Goal: Information Seeking & Learning: Learn about a topic

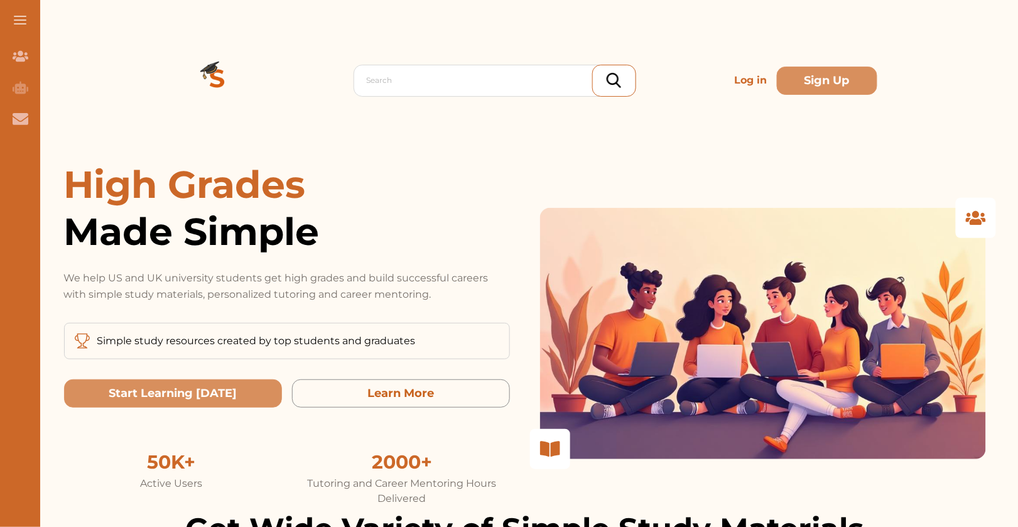
click at [750, 79] on p "Log in" at bounding box center [750, 80] width 43 height 25
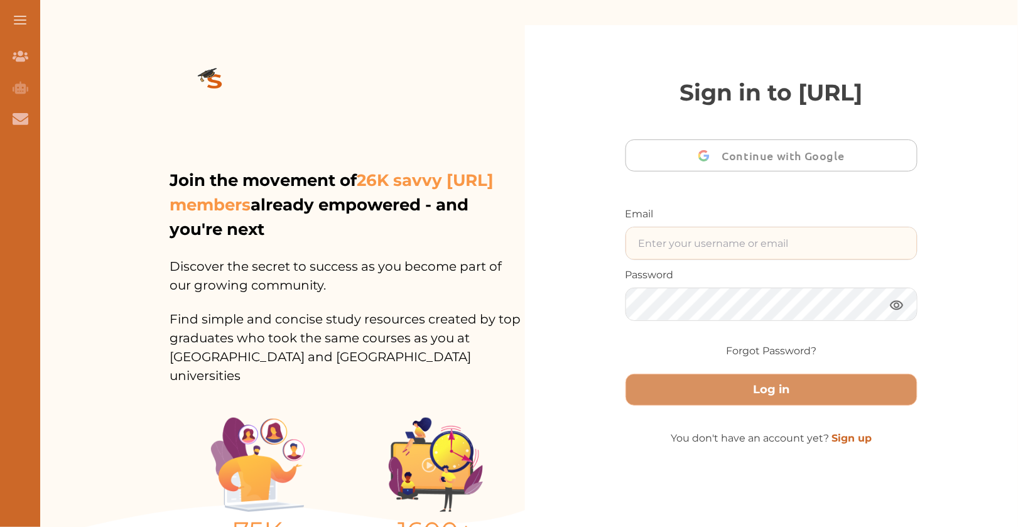
click at [708, 249] on input "text" at bounding box center [771, 243] width 291 height 32
type input "[EMAIL_ADDRESS][DOMAIN_NAME]"
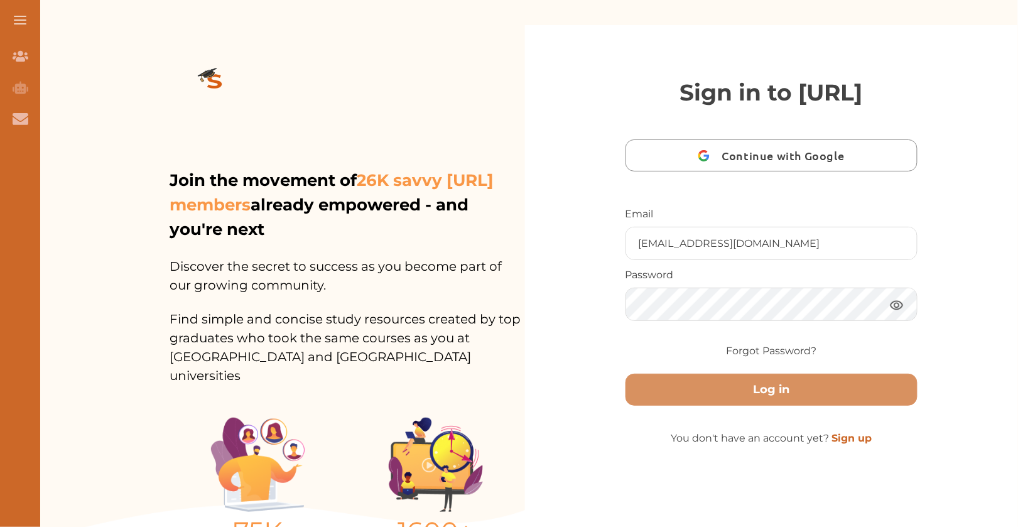
click at [705, 376] on div "Log in" at bounding box center [771, 385] width 293 height 42
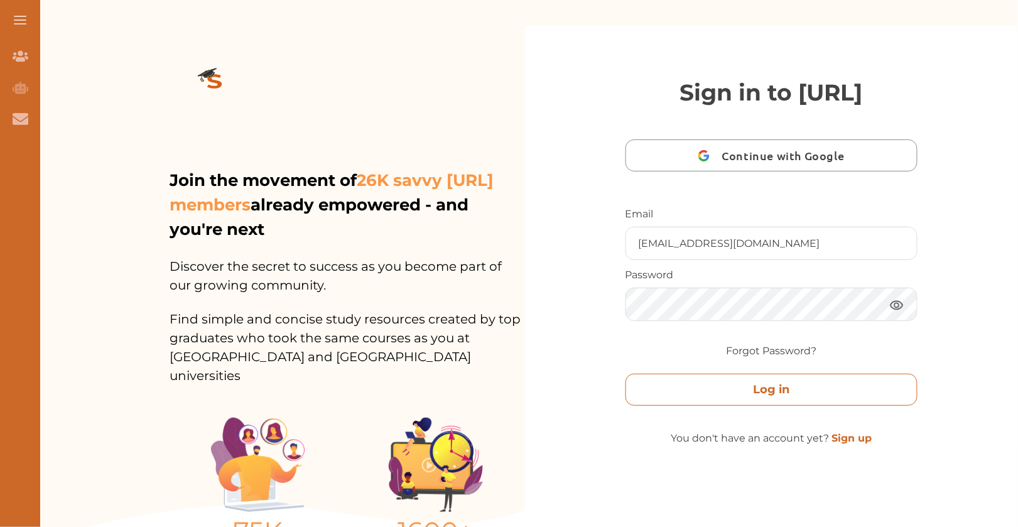
click at [705, 393] on button "Log in" at bounding box center [771, 390] width 293 height 32
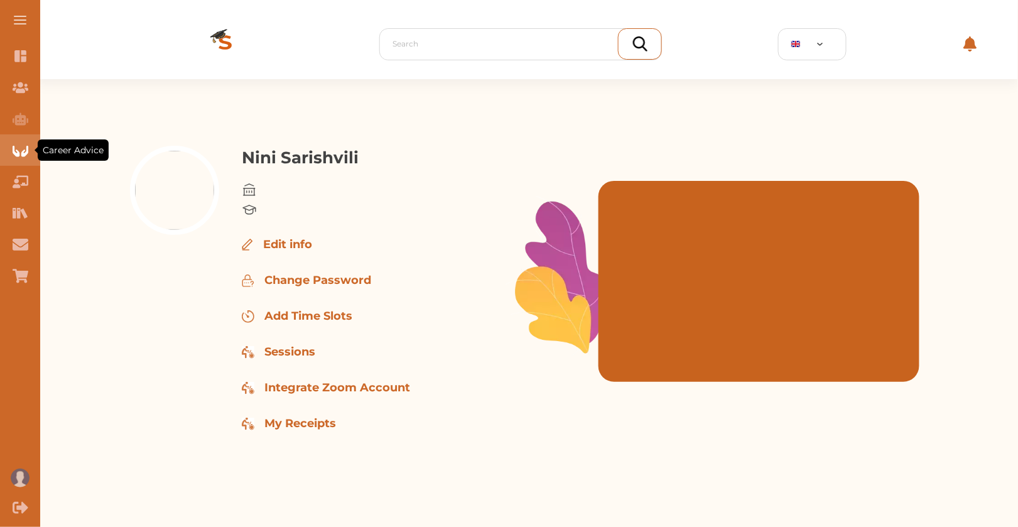
click at [28, 154] on div "Career Advice" at bounding box center [20, 149] width 40 height 31
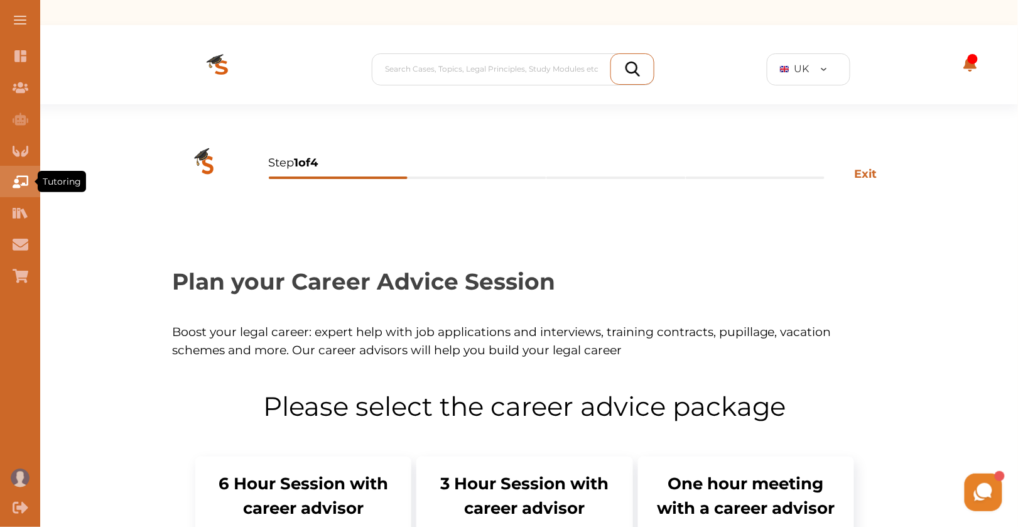
click at [21, 176] on icon "Tutoring" at bounding box center [21, 181] width 16 height 13
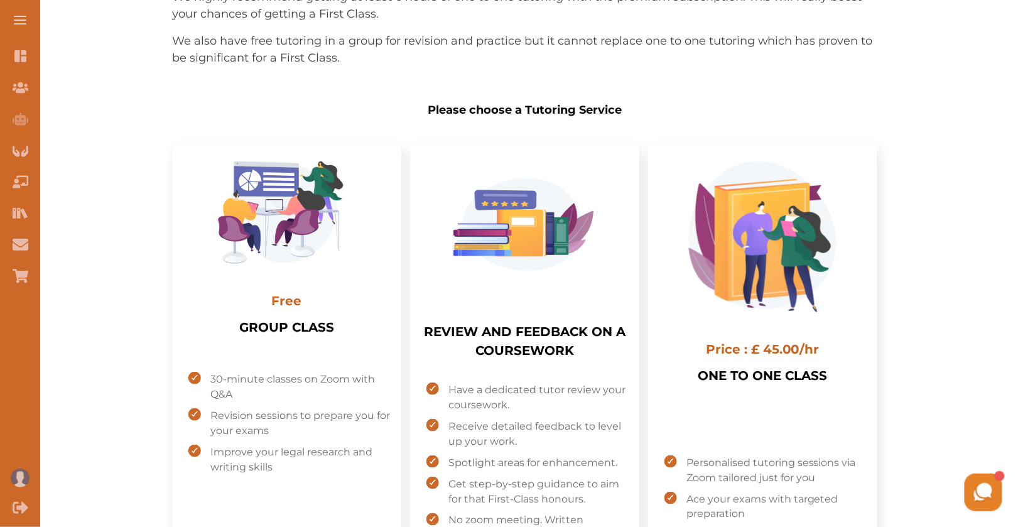
scroll to position [322, 0]
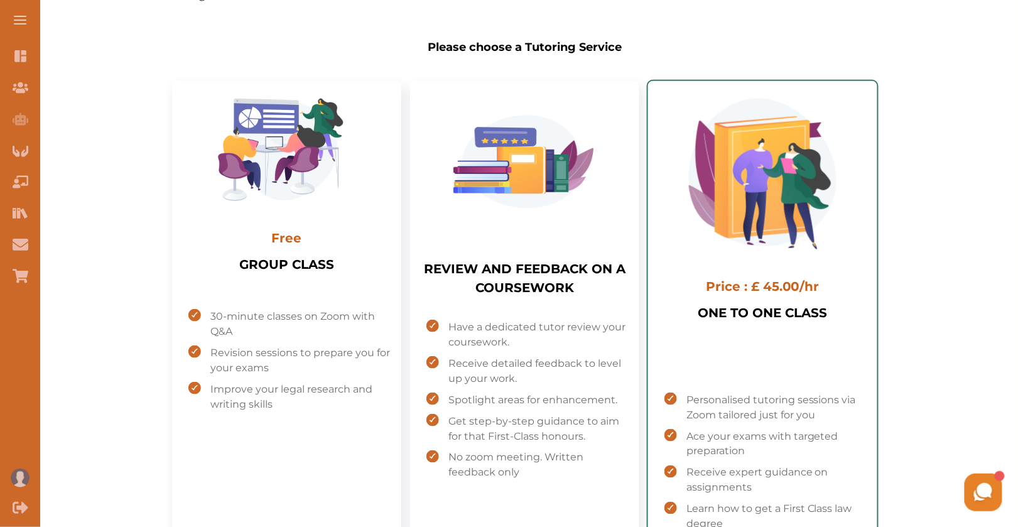
click at [764, 303] on h1 "ONE TO ONE CLASS" at bounding box center [762, 325] width 129 height 44
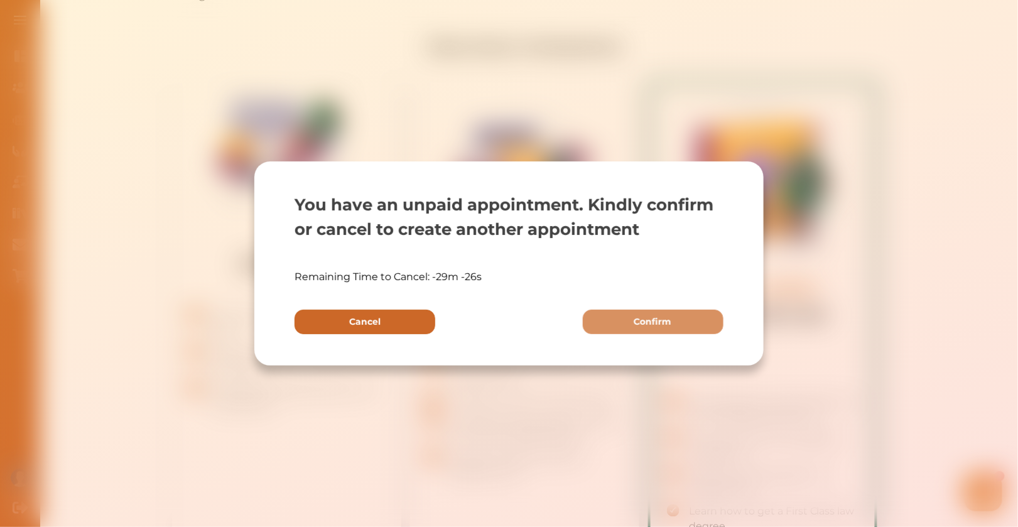
click at [361, 320] on p "Cancel" at bounding box center [364, 321] width 31 height 13
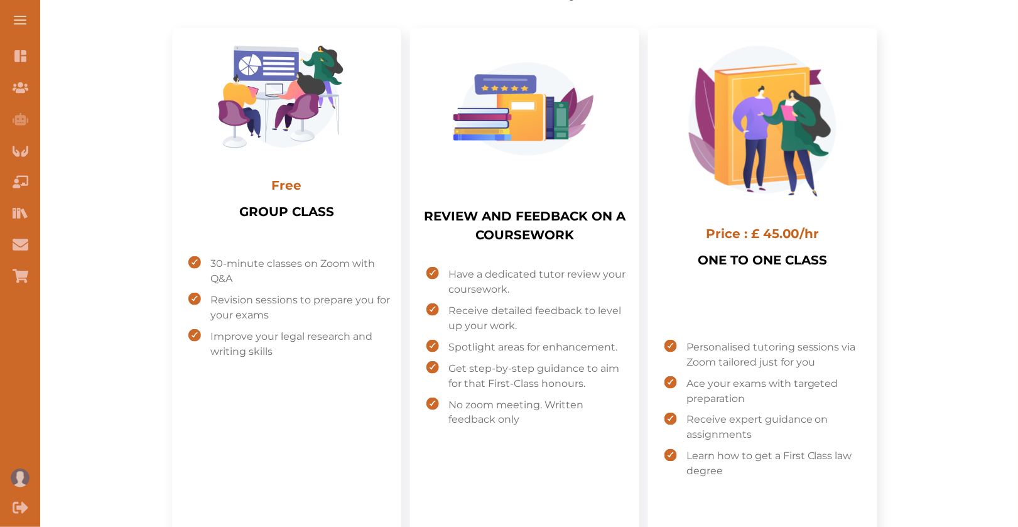
scroll to position [355, 0]
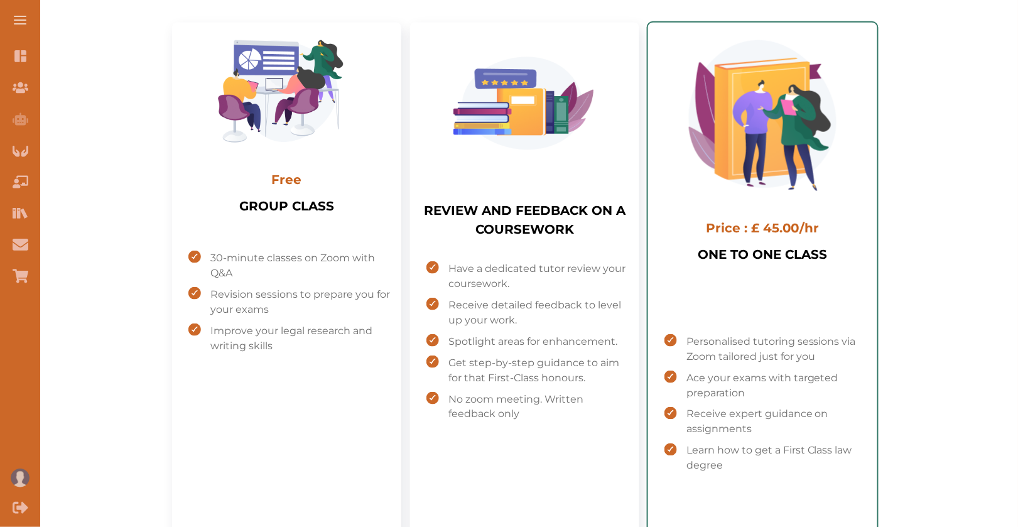
click at [701, 276] on h1 "ONE TO ONE CLASS" at bounding box center [762, 267] width 129 height 44
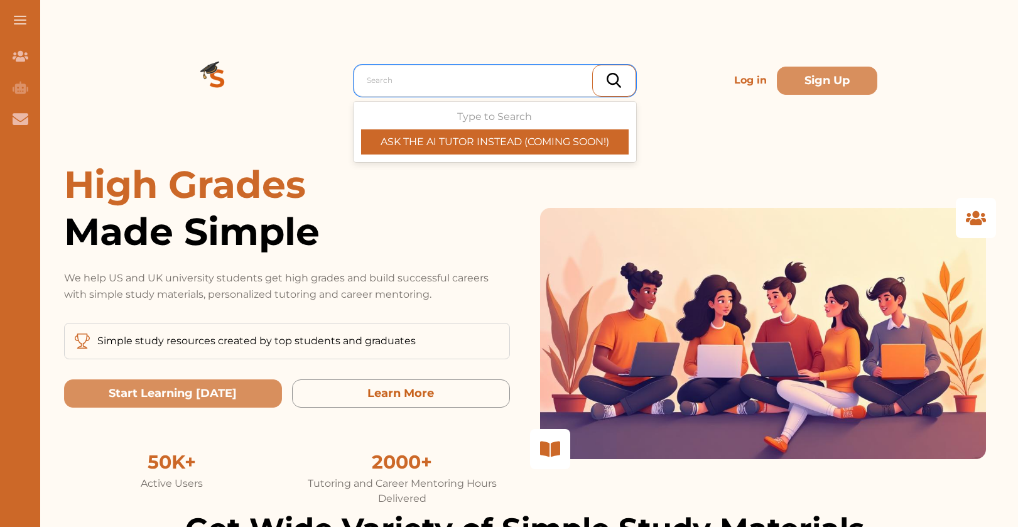
click at [495, 85] on div at bounding box center [498, 81] width 263 height 18
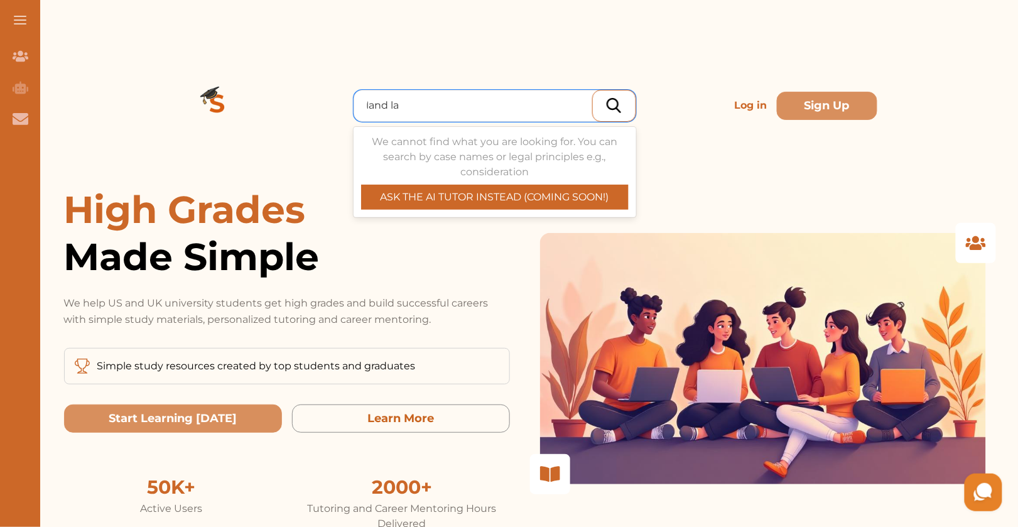
type input "land law"
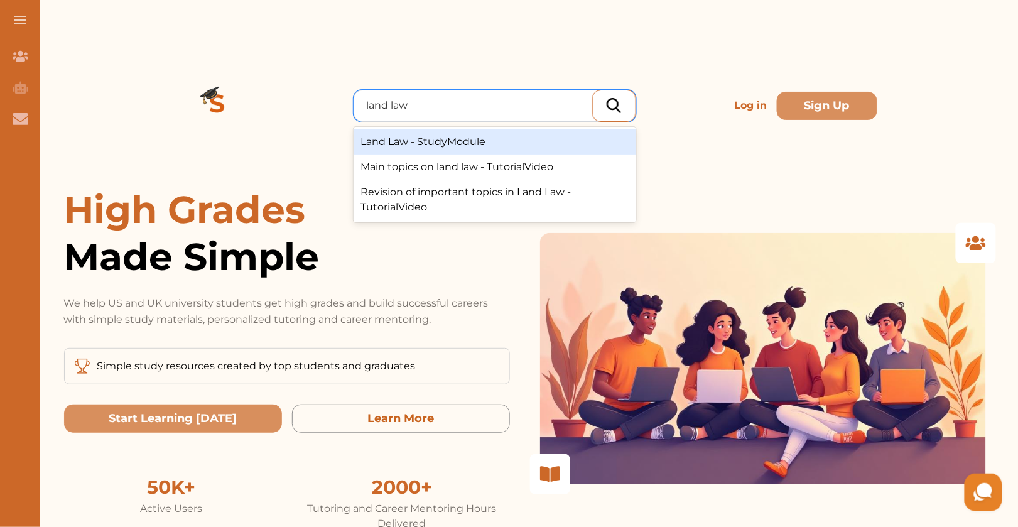
click at [432, 129] on div "Land Law - StudyModule" at bounding box center [495, 141] width 283 height 25
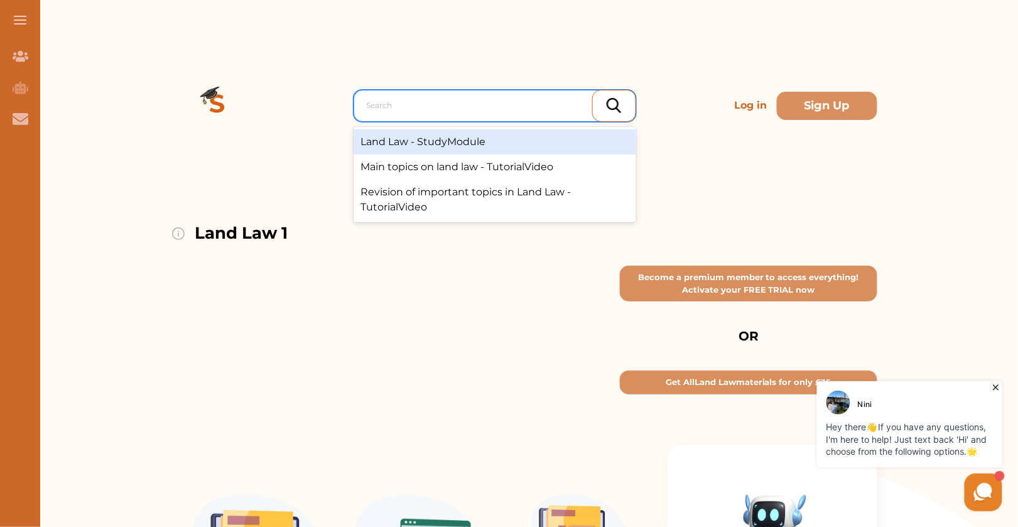
click at [420, 97] on div at bounding box center [498, 106] width 263 height 18
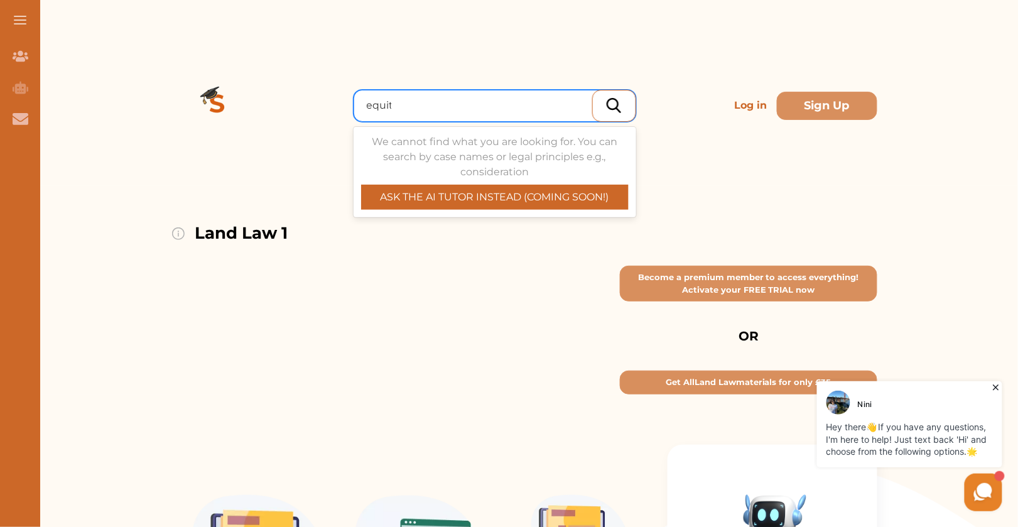
type input "equity"
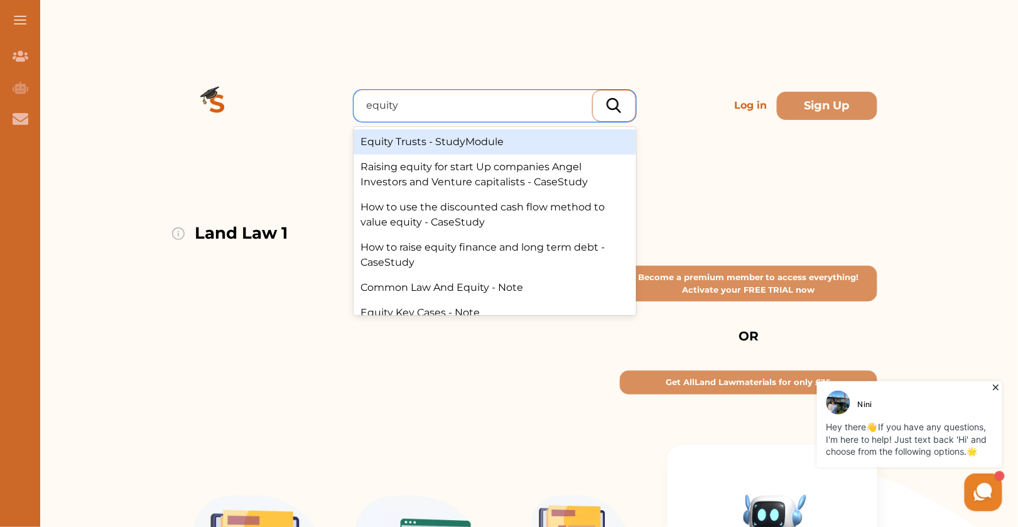
click at [467, 129] on div "Equity Trusts - StudyModule" at bounding box center [495, 141] width 283 height 25
